Goal: Find specific page/section: Find specific page/section

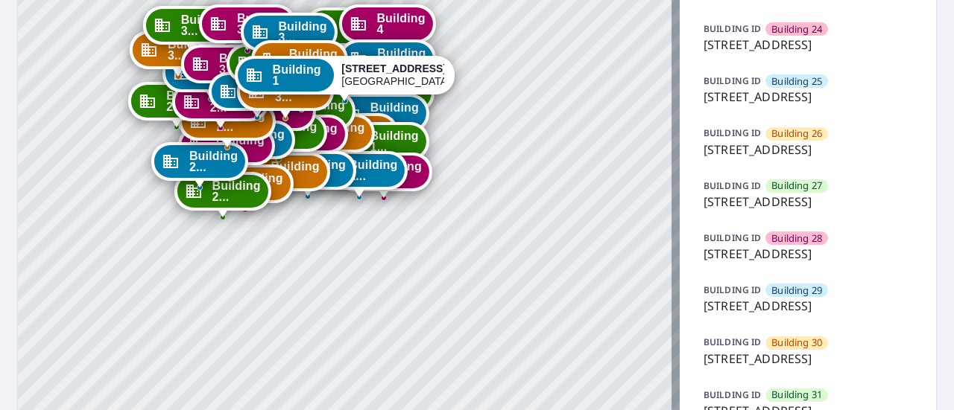
scroll to position [1351, 0]
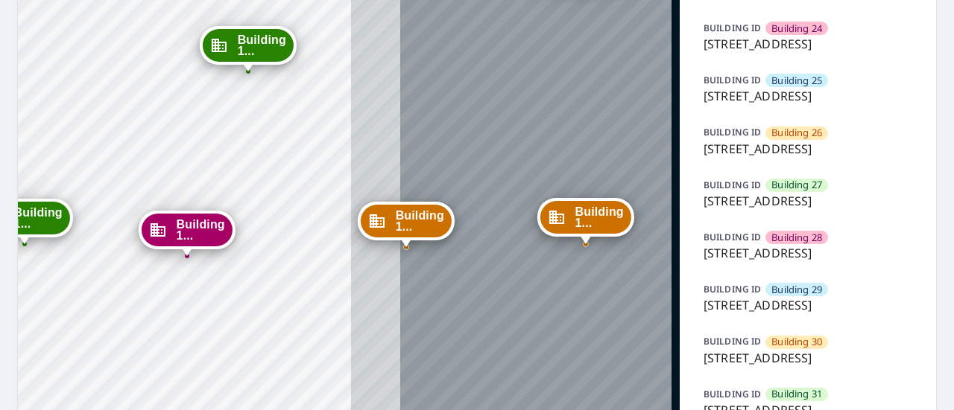
drag, startPoint x: 404, startPoint y: 142, endPoint x: 58, endPoint y: 277, distance: 371.0
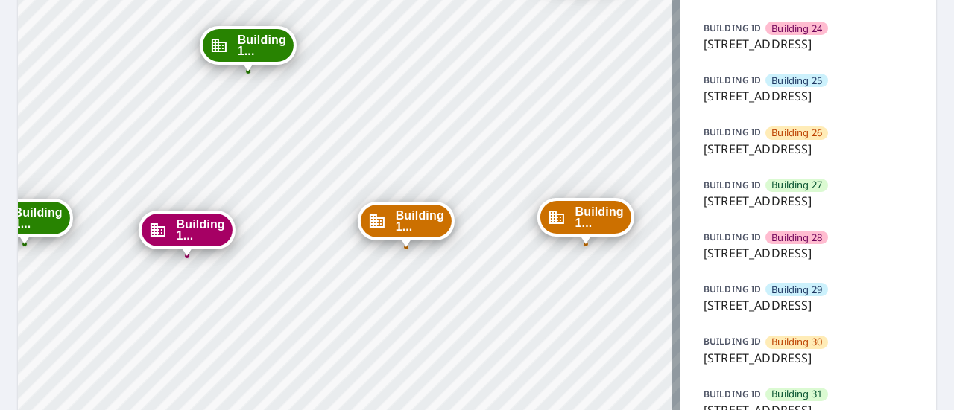
drag, startPoint x: 106, startPoint y: 134, endPoint x: 536, endPoint y: 280, distance: 454.7
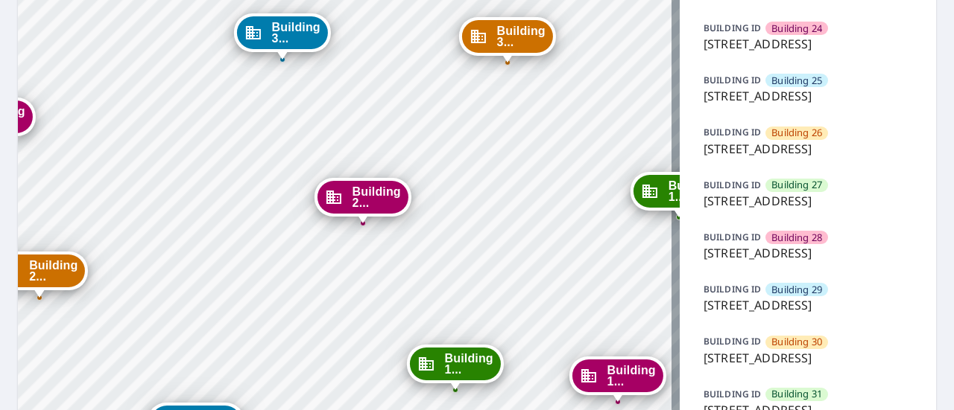
drag, startPoint x: 206, startPoint y: 118, endPoint x: 359, endPoint y: 339, distance: 268.2
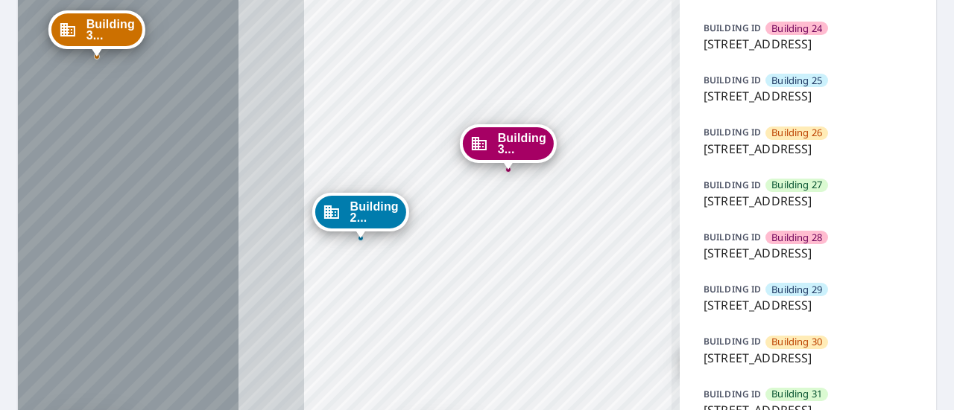
drag, startPoint x: 197, startPoint y: 166, endPoint x: 492, endPoint y: 273, distance: 313.9
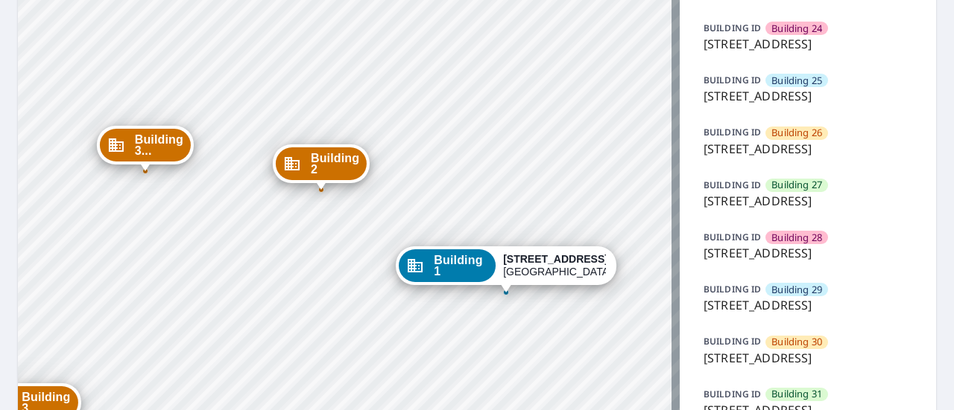
drag, startPoint x: 521, startPoint y: 233, endPoint x: 28, endPoint y: 236, distance: 493.2
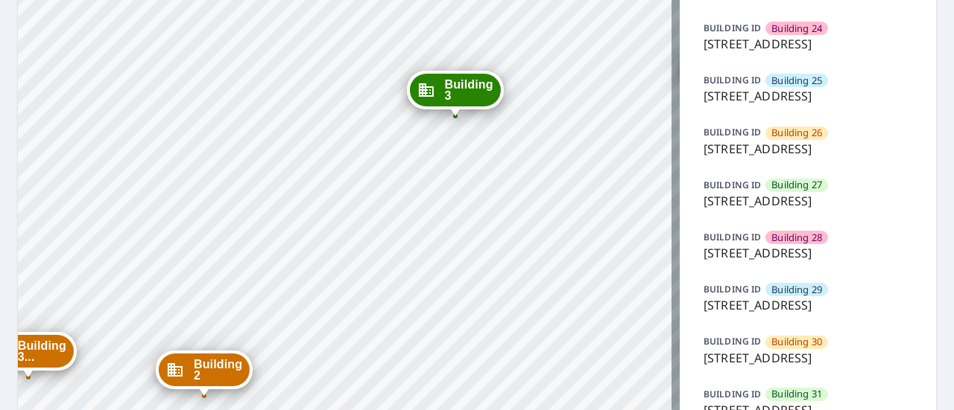
drag, startPoint x: 403, startPoint y: 116, endPoint x: 471, endPoint y: 67, distance: 83.7
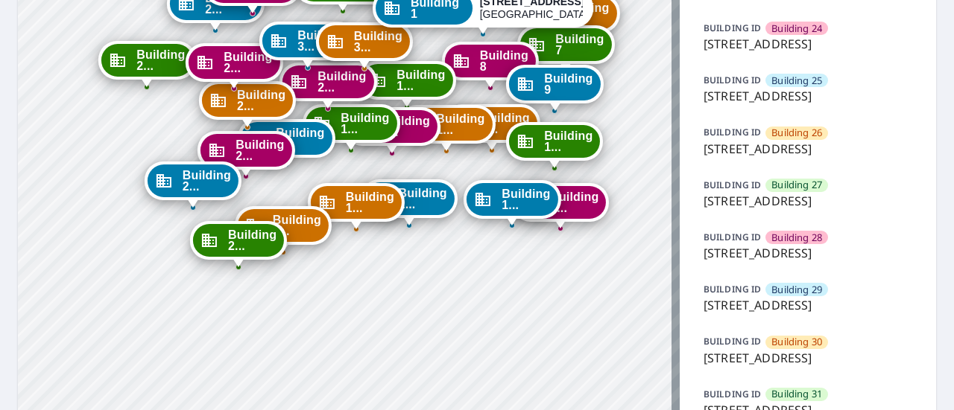
drag, startPoint x: 389, startPoint y: 203, endPoint x: 375, endPoint y: 130, distance: 75.1
click at [375, 130] on span "Building 1..." at bounding box center [364, 123] width 48 height 22
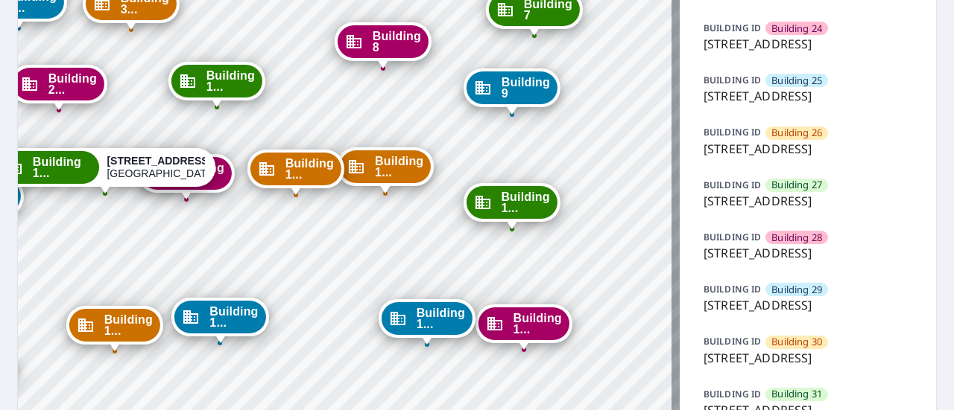
drag, startPoint x: 521, startPoint y: 132, endPoint x: 311, endPoint y: 251, distance: 240.9
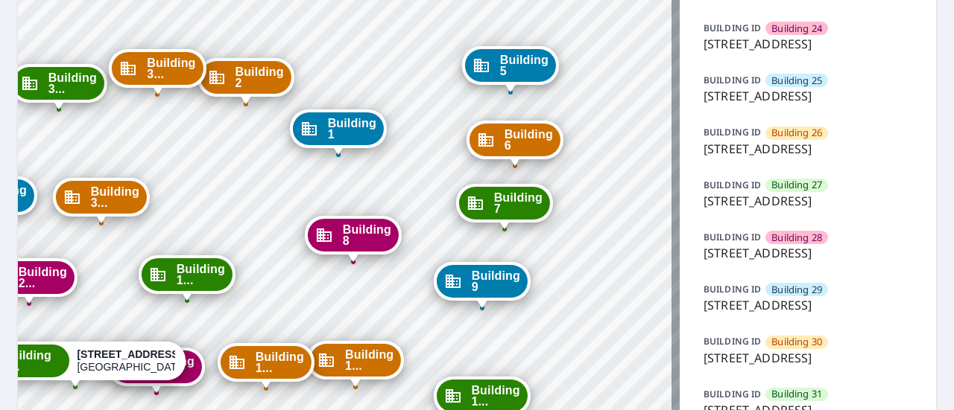
drag, startPoint x: 423, startPoint y: 72, endPoint x: 393, endPoint y: 266, distance: 196.0
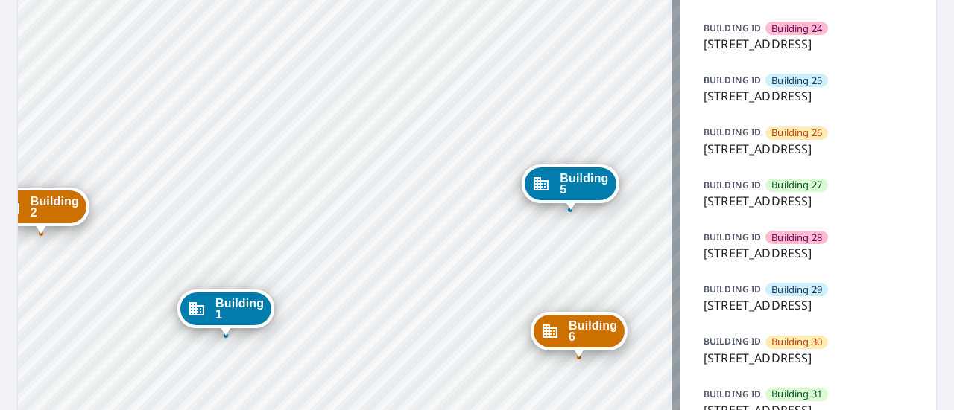
drag, startPoint x: 469, startPoint y: 126, endPoint x: 443, endPoint y: 345, distance: 220.6
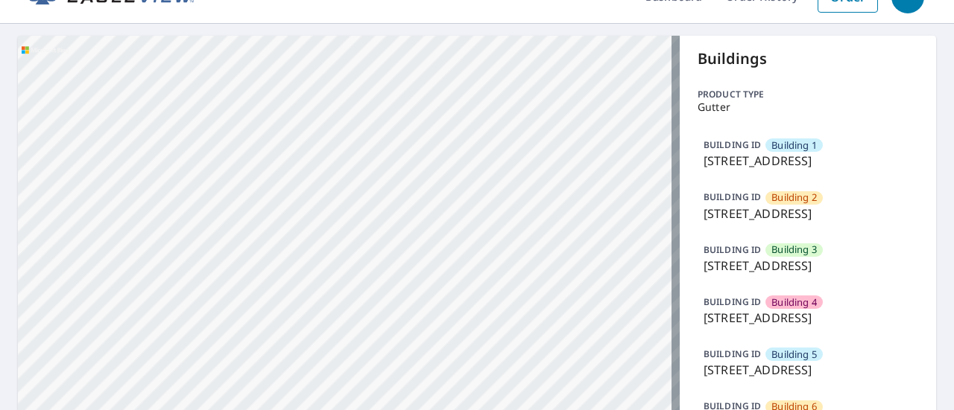
scroll to position [0, 0]
